Goal: Task Accomplishment & Management: Manage account settings

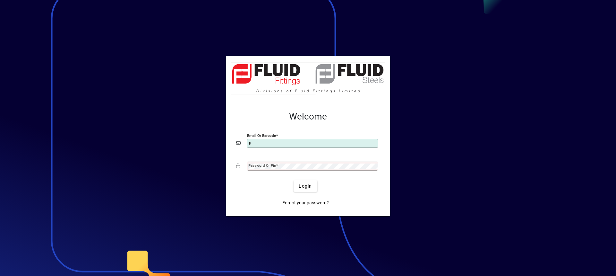
type input "**********"
click at [277, 164] on span at bounding box center [277, 165] width 2 height 4
click at [294, 180] on button "Login" at bounding box center [305, 186] width 23 height 12
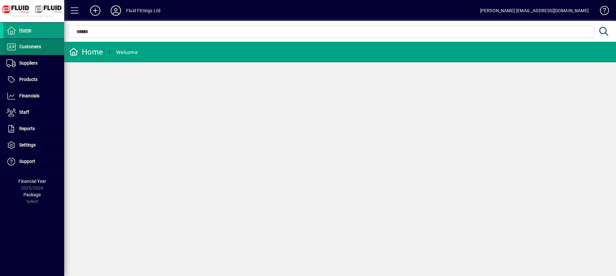
click at [27, 50] on span "Customers" at bounding box center [22, 47] width 38 height 8
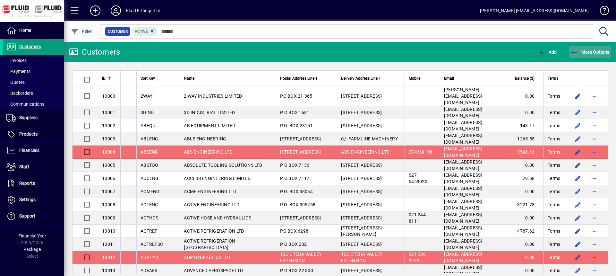
click at [585, 55] on span "button" at bounding box center [590, 51] width 42 height 15
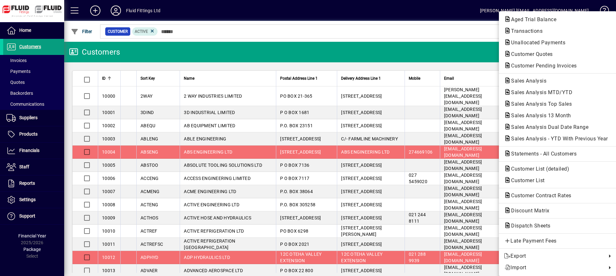
click at [531, 65] on span "Customer Pending Invoices" at bounding box center [542, 66] width 76 height 6
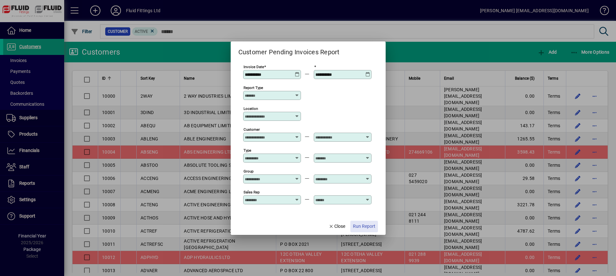
click at [362, 225] on span "Run Report" at bounding box center [364, 226] width 22 height 7
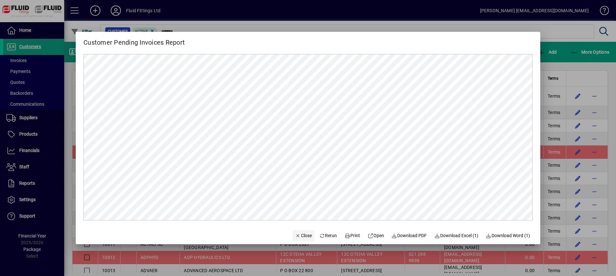
click at [302, 232] on span "button" at bounding box center [304, 235] width 22 height 15
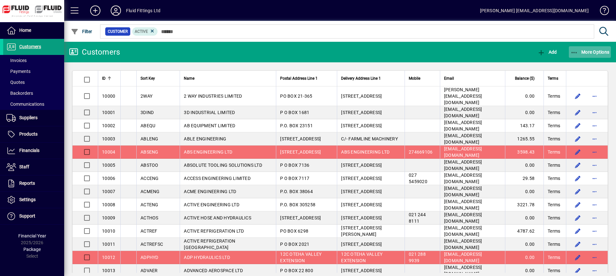
click at [583, 52] on span "More Options" at bounding box center [590, 51] width 39 height 5
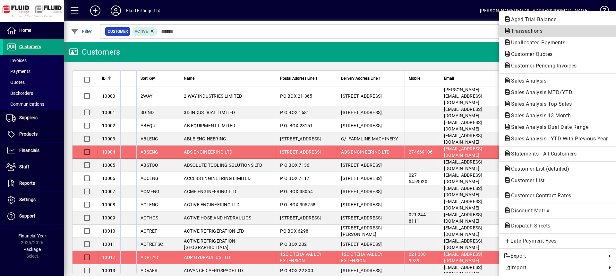
click at [525, 31] on span "Transactions" at bounding box center [525, 31] width 42 height 6
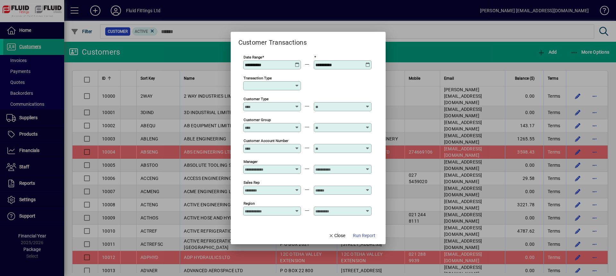
click at [261, 86] on input "Transaction Type" at bounding box center [270, 85] width 50 height 5
click at [267, 122] on div "Customer Invoice" at bounding box center [271, 123] width 46 height 7
type input "**********"
click at [363, 231] on span "button" at bounding box center [365, 235] width 28 height 15
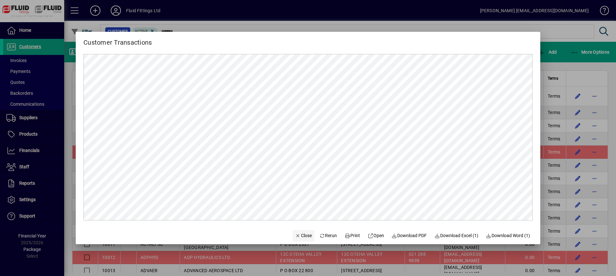
click at [303, 240] on span "button" at bounding box center [304, 235] width 22 height 15
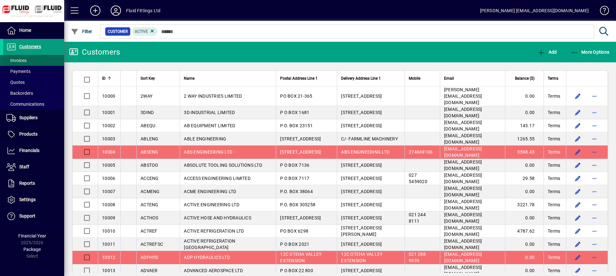
click at [25, 60] on span "Invoices" at bounding box center [16, 60] width 20 height 5
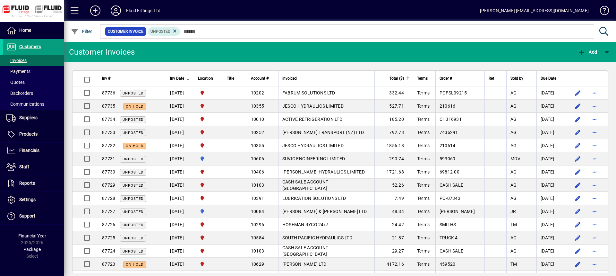
click at [403, 83] on th "Total ($)" at bounding box center [394, 79] width 39 height 16
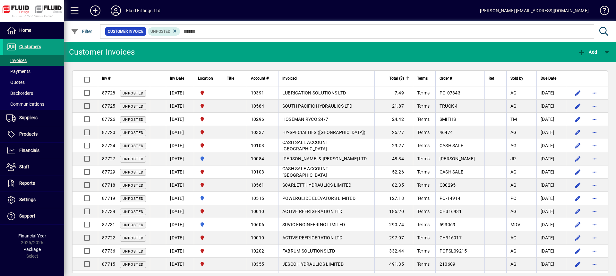
click at [403, 83] on th "Total ($)" at bounding box center [394, 79] width 39 height 16
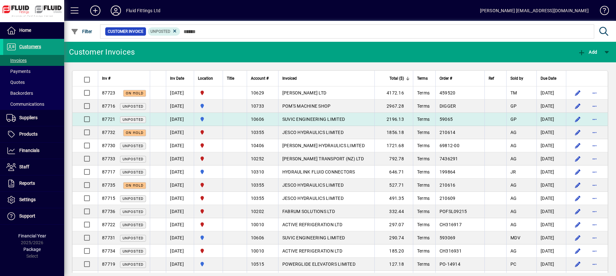
click at [352, 119] on td "SUVIC ENGINEERING LIMITED" at bounding box center [326, 119] width 96 height 13
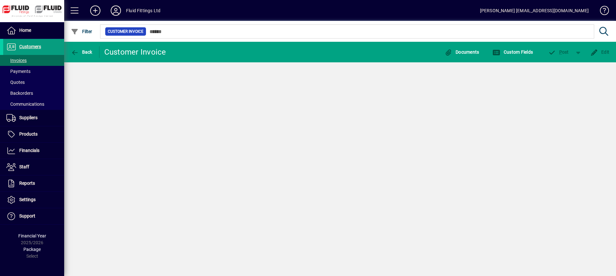
click at [352, 119] on div "Back Customer Invoice Documents Custom Fields P ost Edit" at bounding box center [340, 159] width 552 height 234
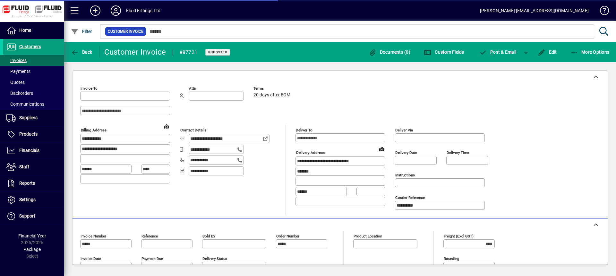
type input "**********"
type input "********"
type input "**********"
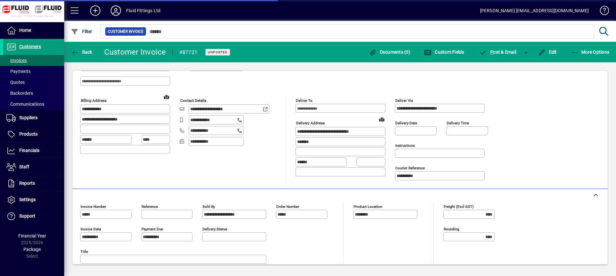
scroll to position [128, 0]
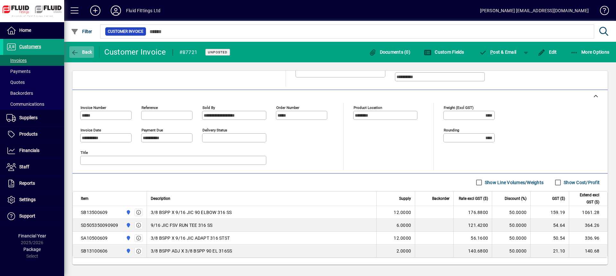
click at [85, 51] on span "Back" at bounding box center [82, 51] width 22 height 5
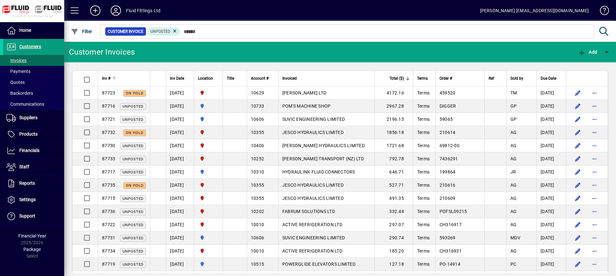
click at [126, 78] on div "Inv #" at bounding box center [124, 78] width 44 height 7
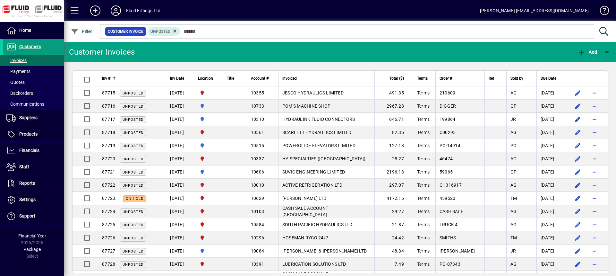
click at [126, 78] on div "Inv #" at bounding box center [124, 78] width 44 height 7
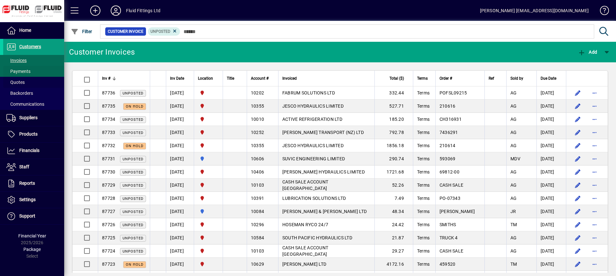
click at [32, 74] on ul "Invoices Payments Quotes Backorders Communications" at bounding box center [32, 82] width 64 height 55
click at [32, 67] on span at bounding box center [33, 71] width 61 height 15
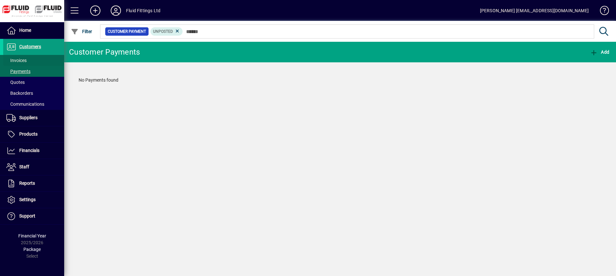
click at [33, 61] on span at bounding box center [33, 60] width 61 height 15
